Goal: Find specific page/section: Find specific page/section

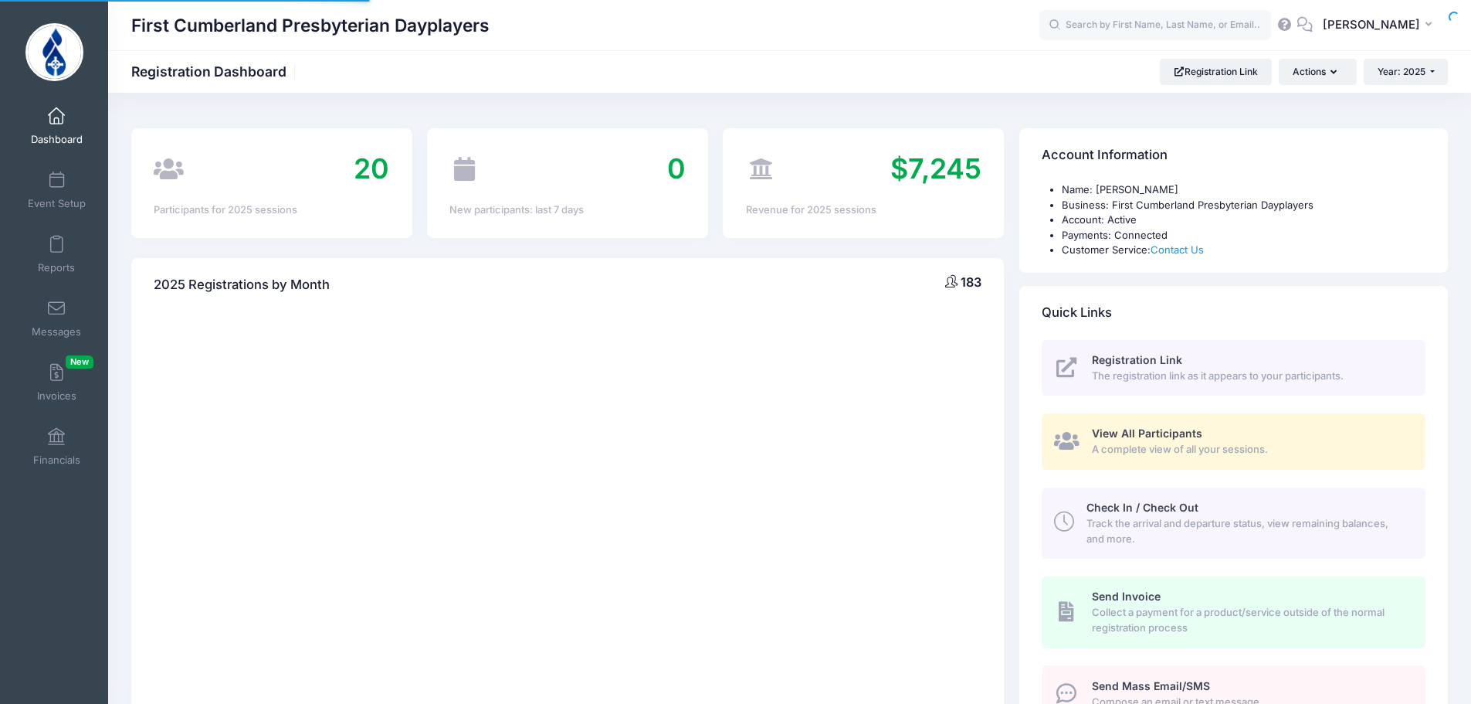
select select
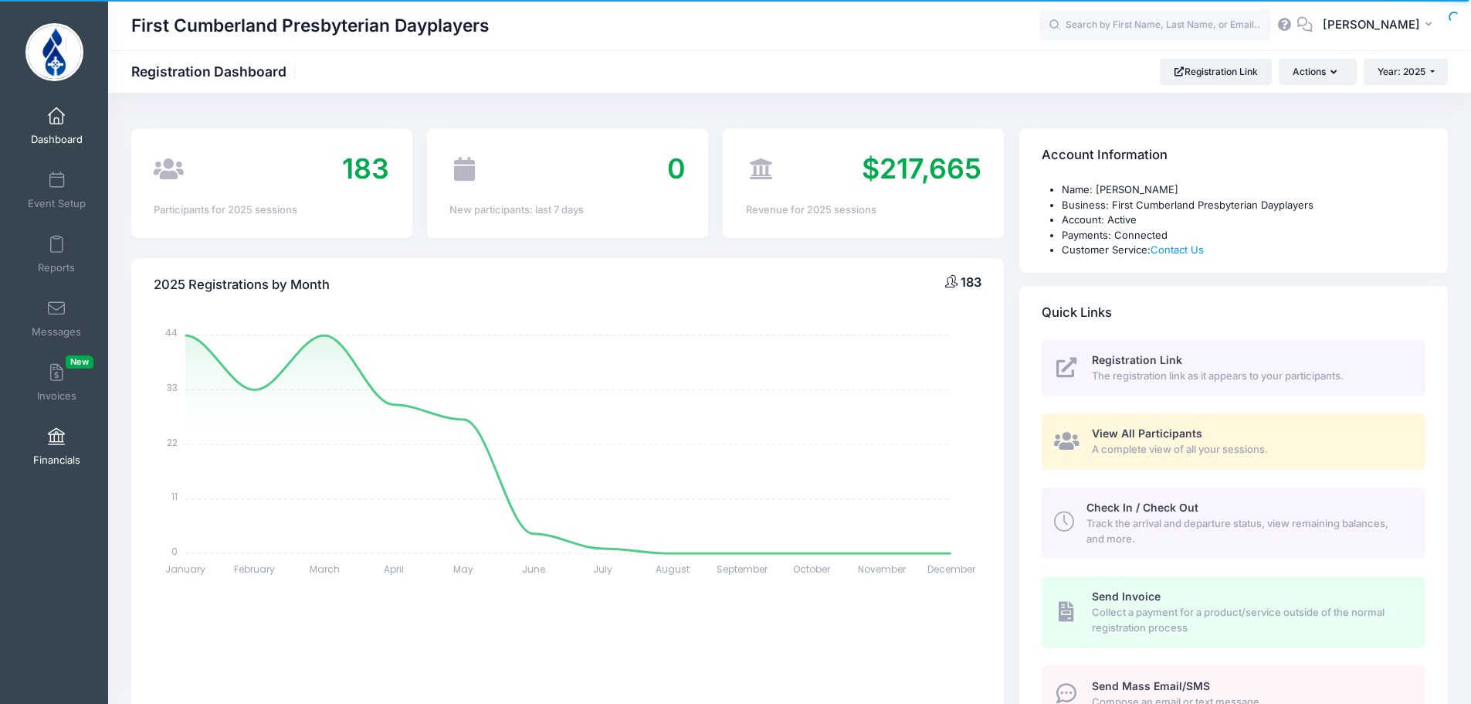
click at [56, 426] on link "Financials" at bounding box center [56, 446] width 73 height 54
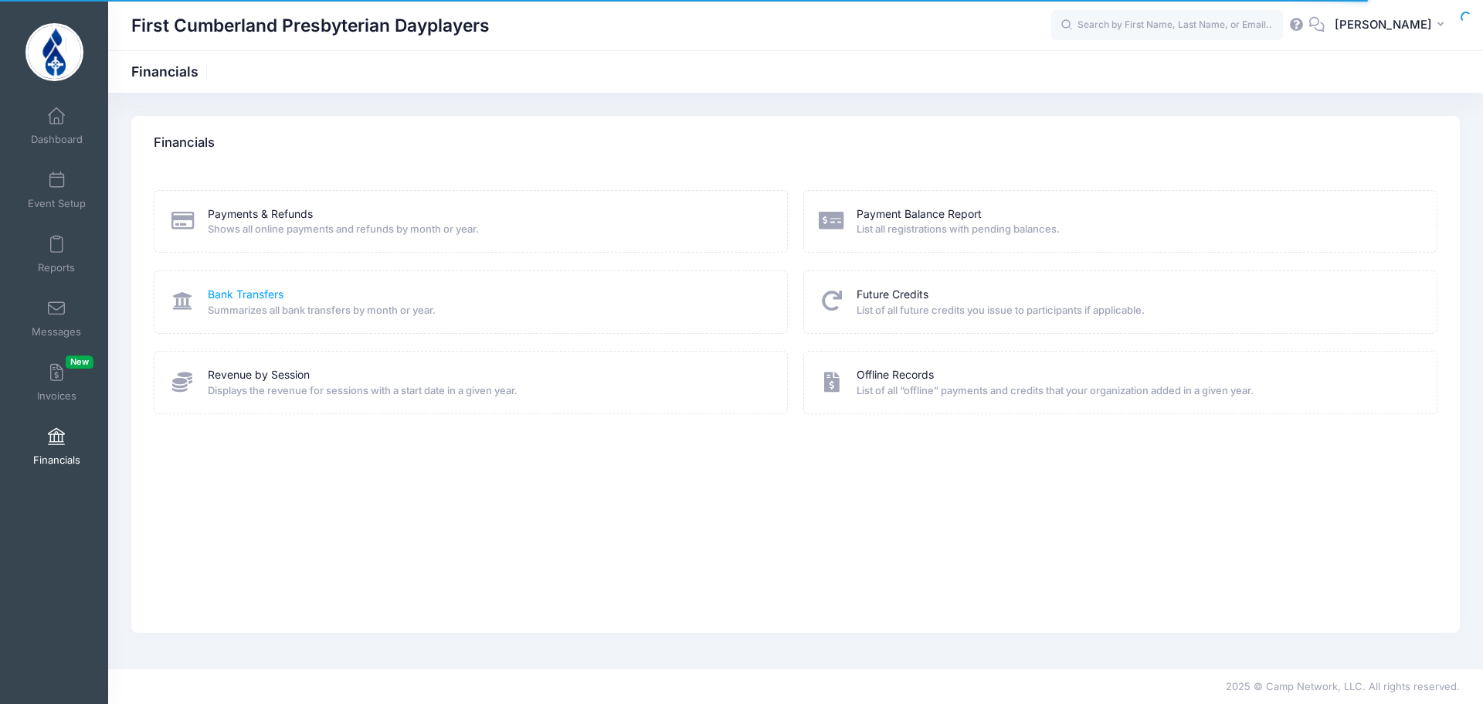
click at [260, 300] on link "Bank Transfers" at bounding box center [246, 295] width 76 height 16
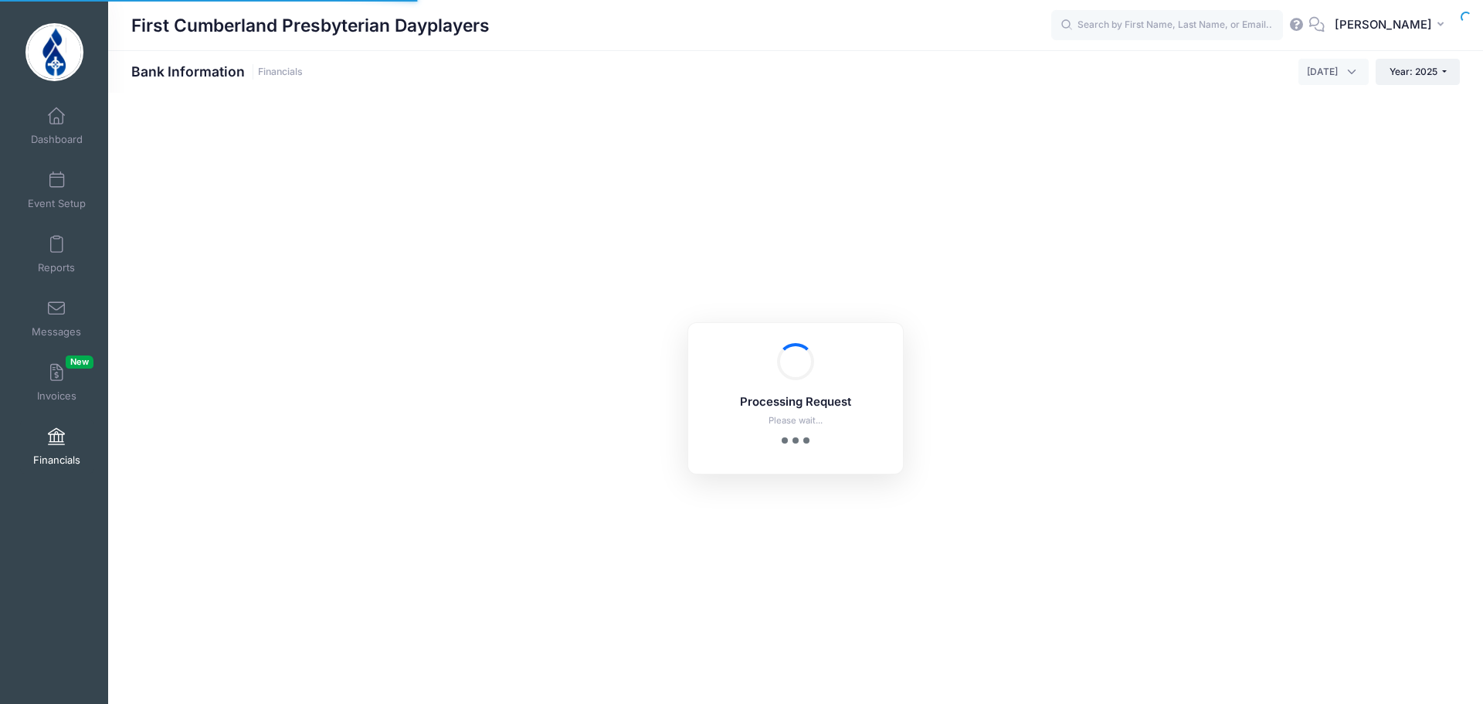
select select "10"
